Goal: Information Seeking & Learning: Learn about a topic

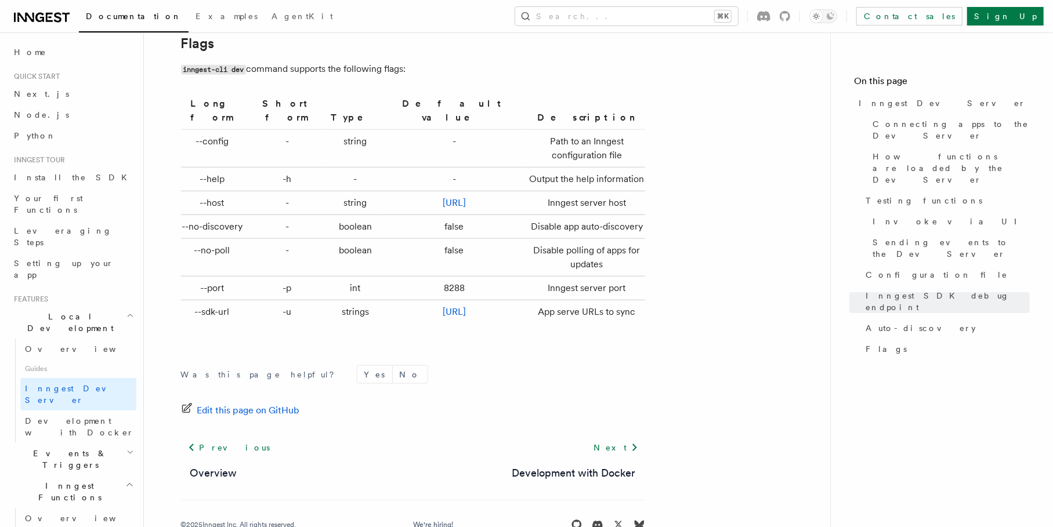
scroll to position [3869, 0]
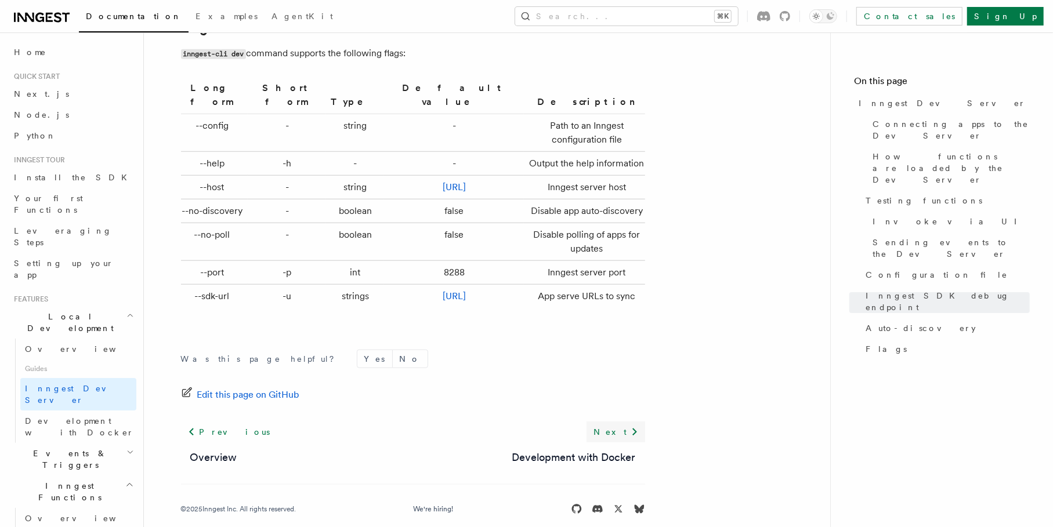
click at [626, 422] on link "Next" at bounding box center [616, 432] width 59 height 21
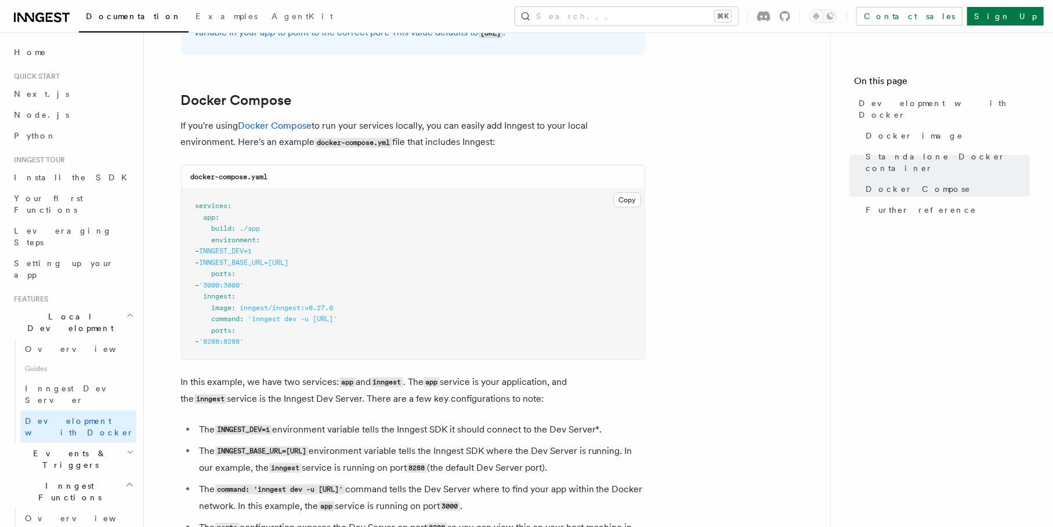
scroll to position [537, 0]
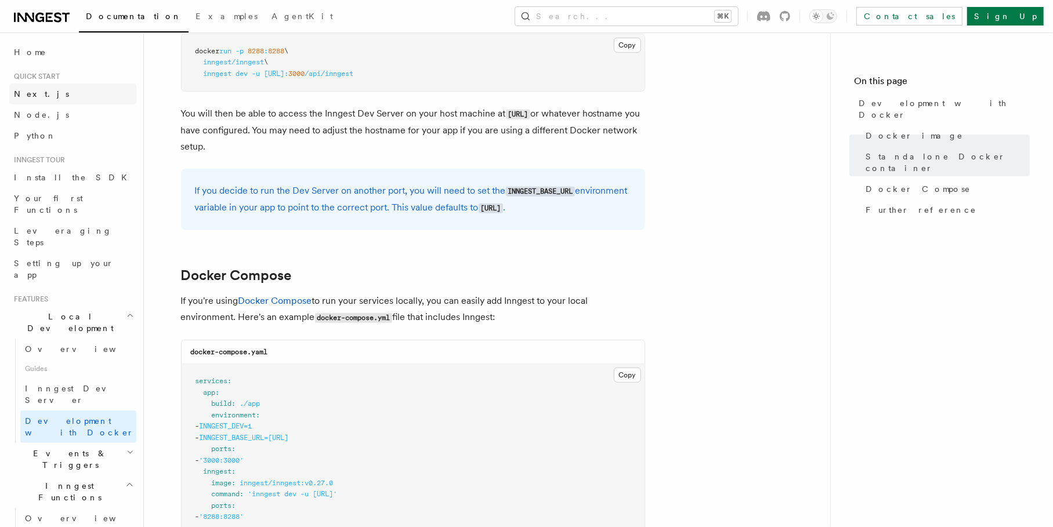
click at [49, 93] on link "Next.js" at bounding box center [72, 94] width 127 height 21
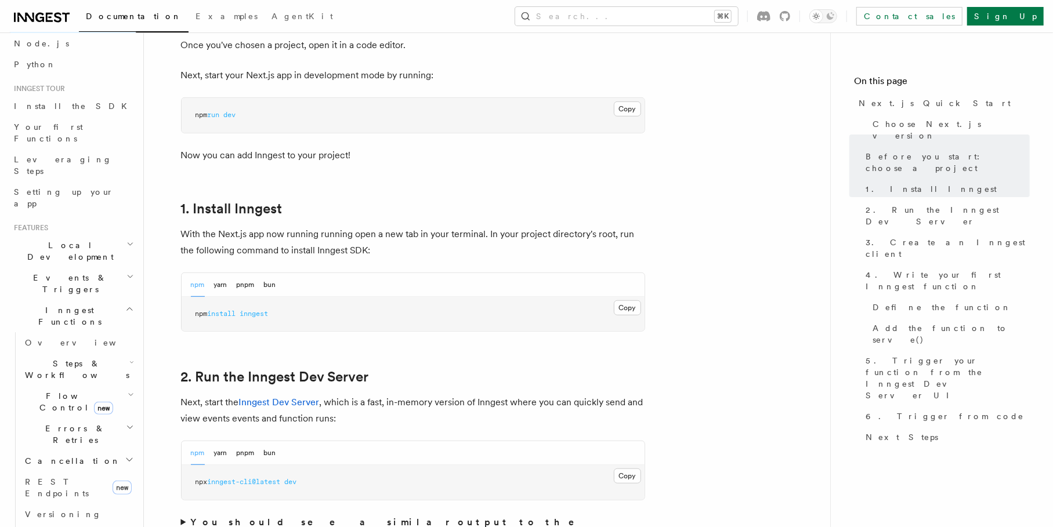
scroll to position [72, 0]
click at [189, 21] on link "Examples" at bounding box center [227, 17] width 76 height 28
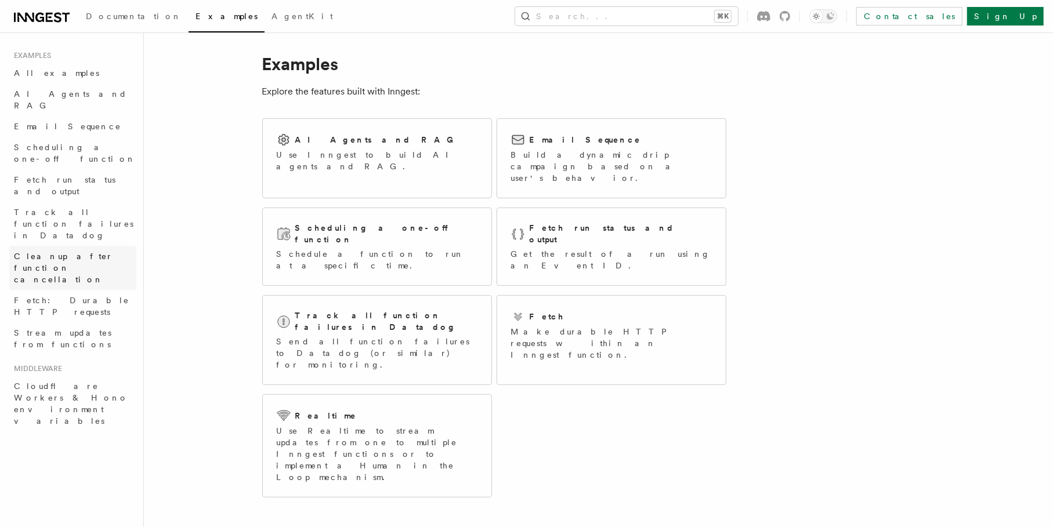
scroll to position [8, 0]
click at [265, 21] on link "AgentKit" at bounding box center [302, 17] width 75 height 28
